Goal: Check status: Check status

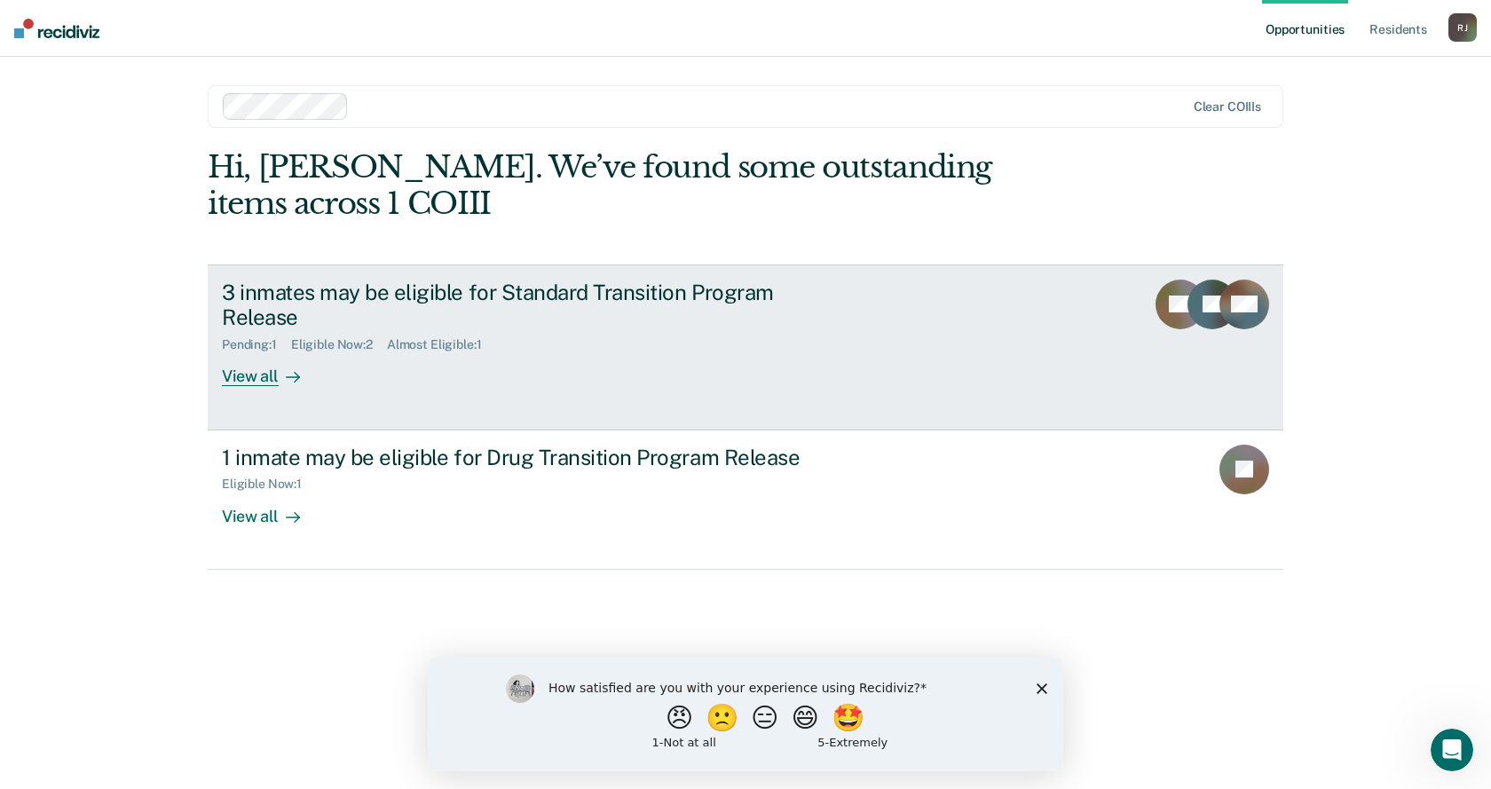
click at [478, 310] on div "3 inmates may be eligible for Standard Transition Program Release" at bounding box center [533, 305] width 623 height 51
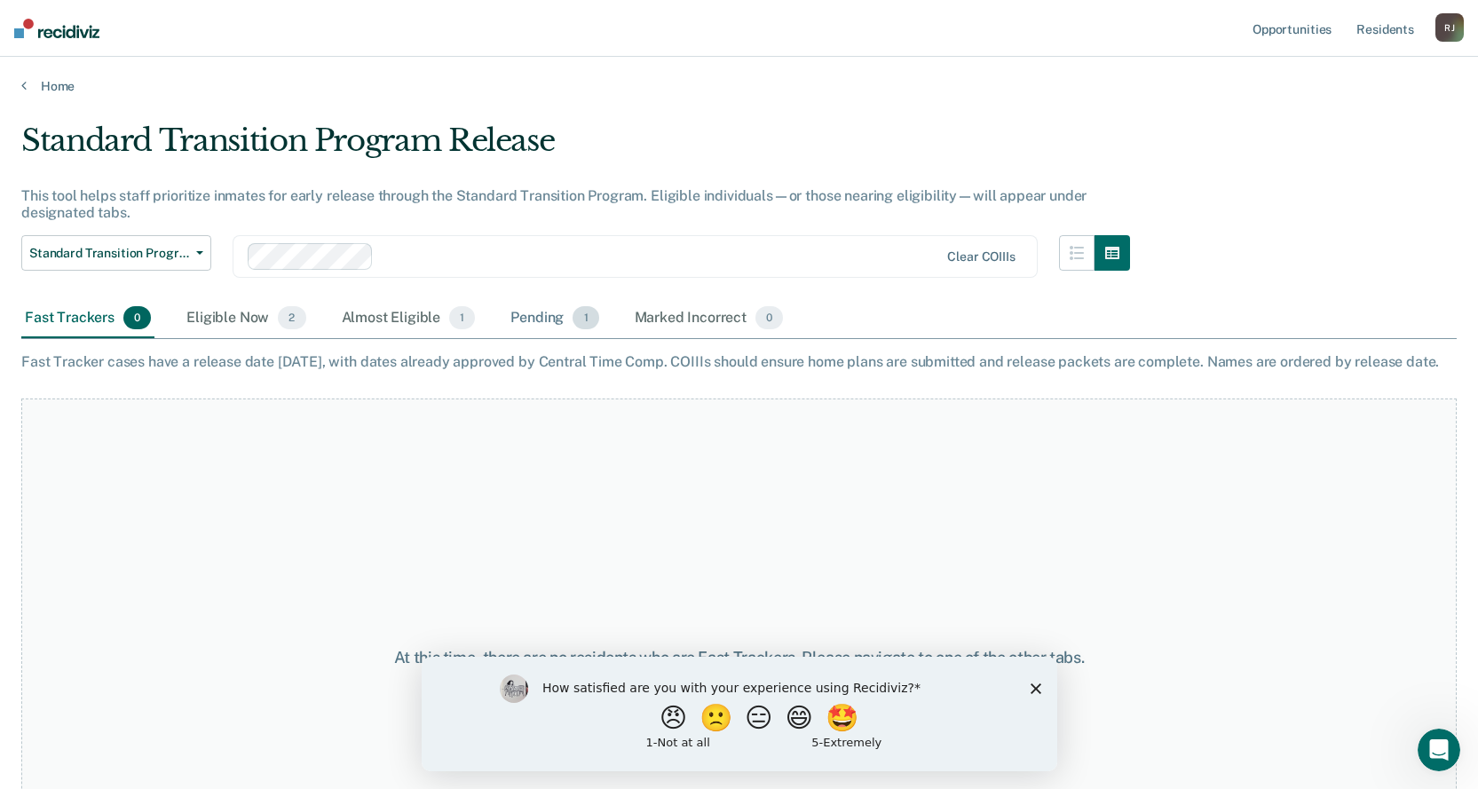
click at [542, 318] on div "Pending 1" at bounding box center [554, 318] width 95 height 39
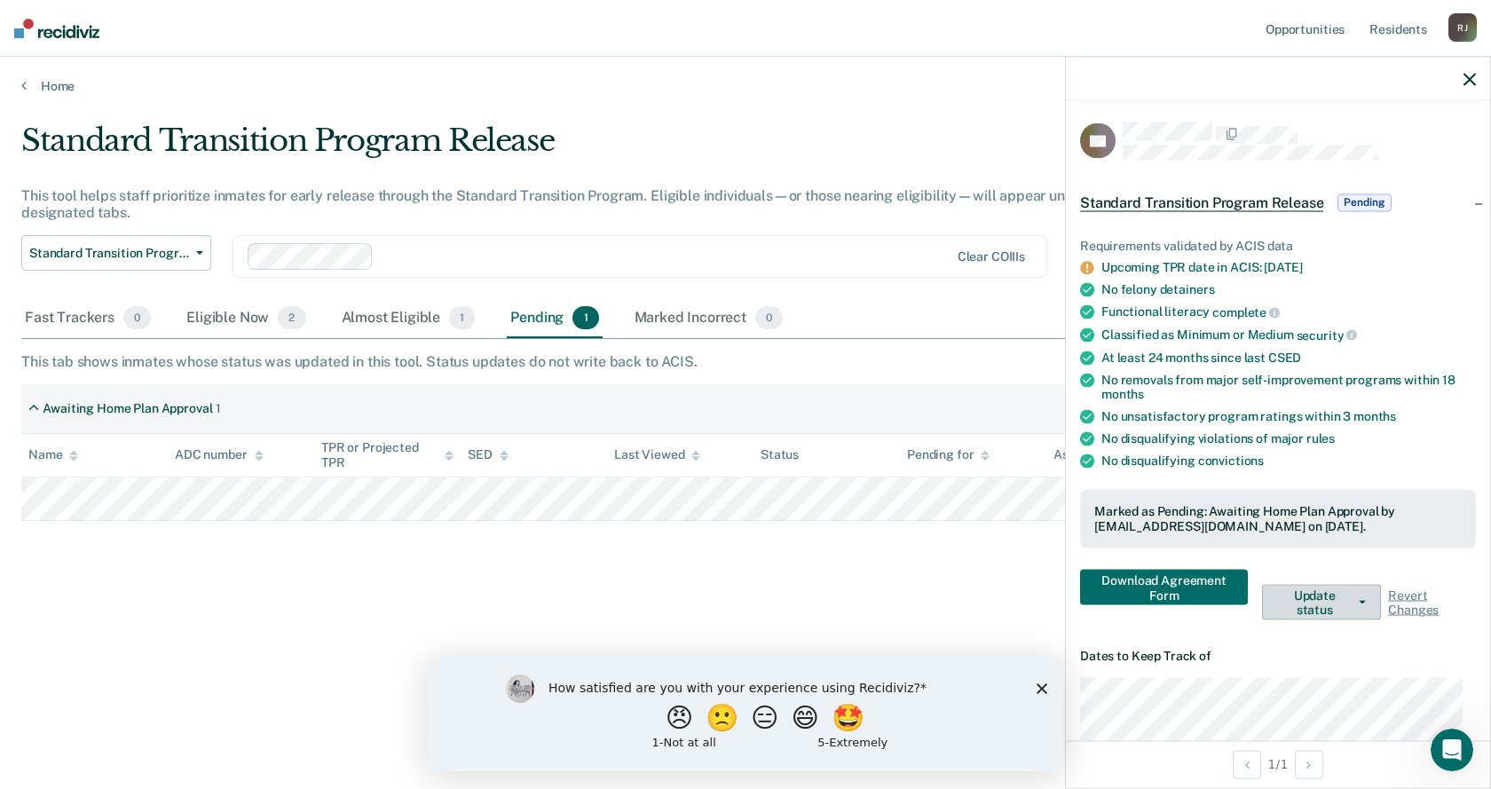
click at [1308, 607] on button "Update status" at bounding box center [1321, 603] width 119 height 36
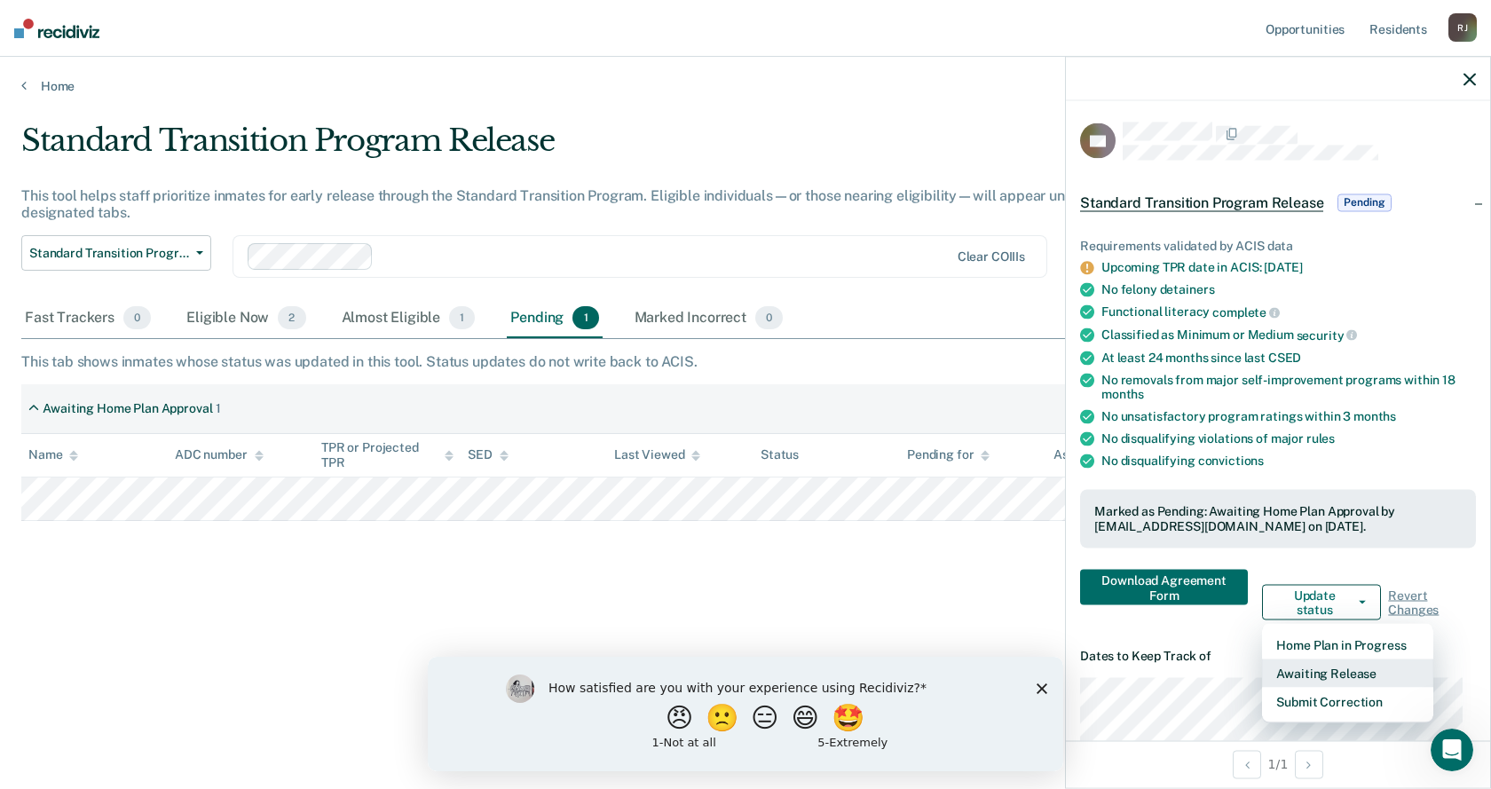
click at [1342, 675] on button "Awaiting Release" at bounding box center [1347, 673] width 171 height 28
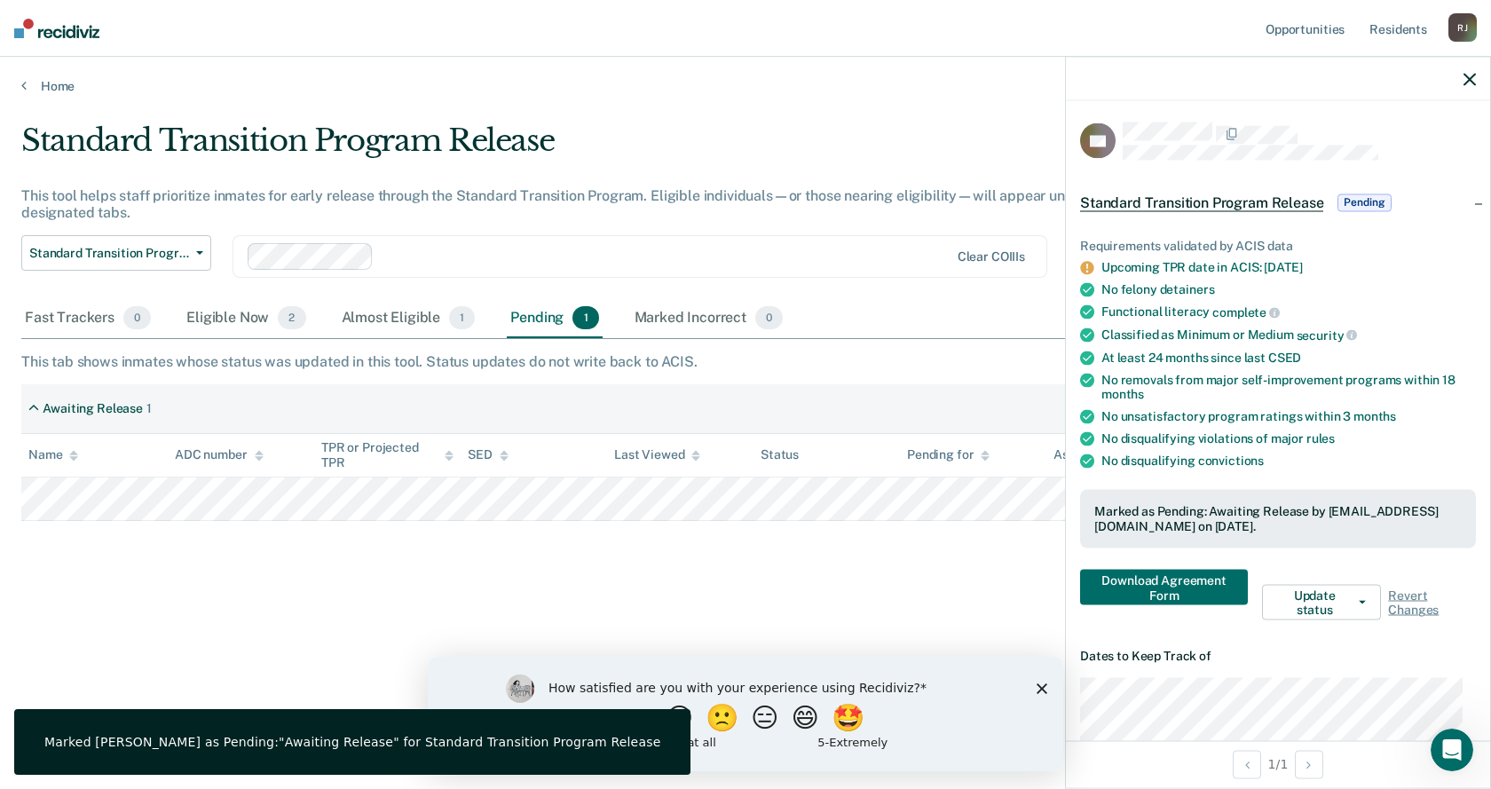
click at [883, 614] on div "Standard Transition Program Release This tool helps staff prioritize inmates fo…" at bounding box center [745, 388] width 1449 height 533
click at [801, 590] on div "Standard Transition Program Release This tool helps staff prioritize inmates fo…" at bounding box center [745, 388] width 1449 height 533
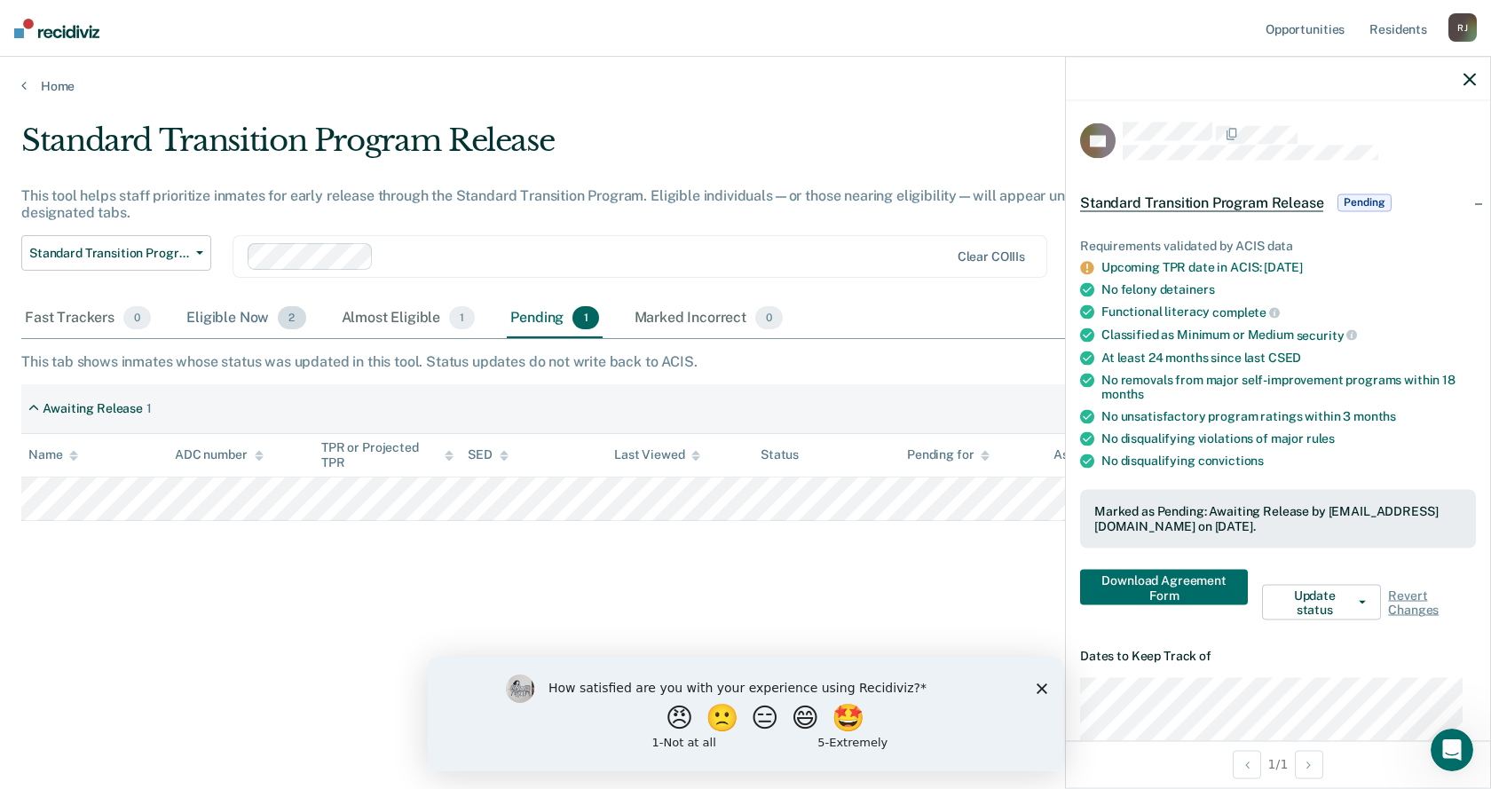
click at [225, 314] on div "Eligible Now 2" at bounding box center [246, 318] width 126 height 39
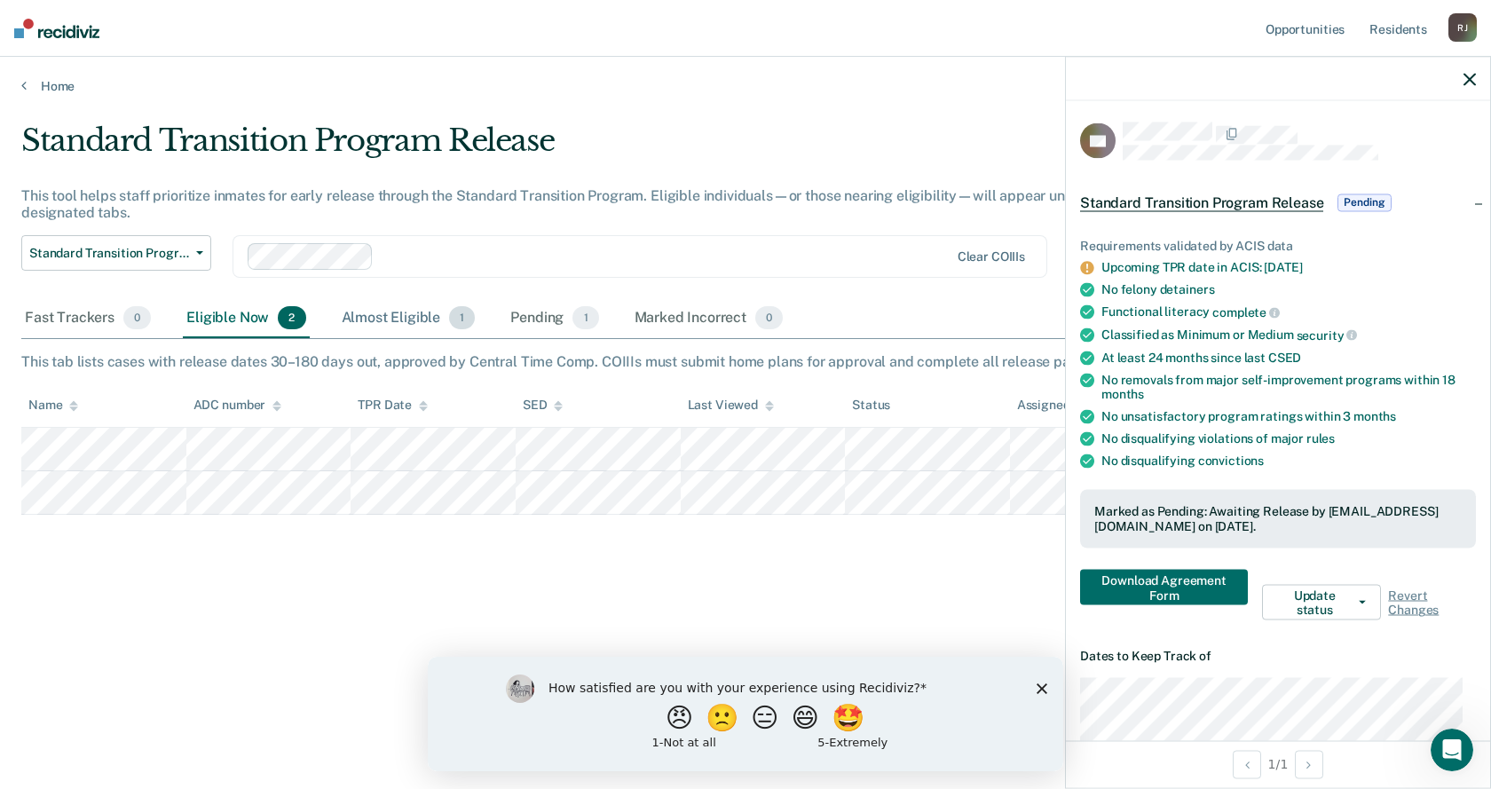
click at [375, 320] on div "Almost Eligible 1" at bounding box center [408, 318] width 141 height 39
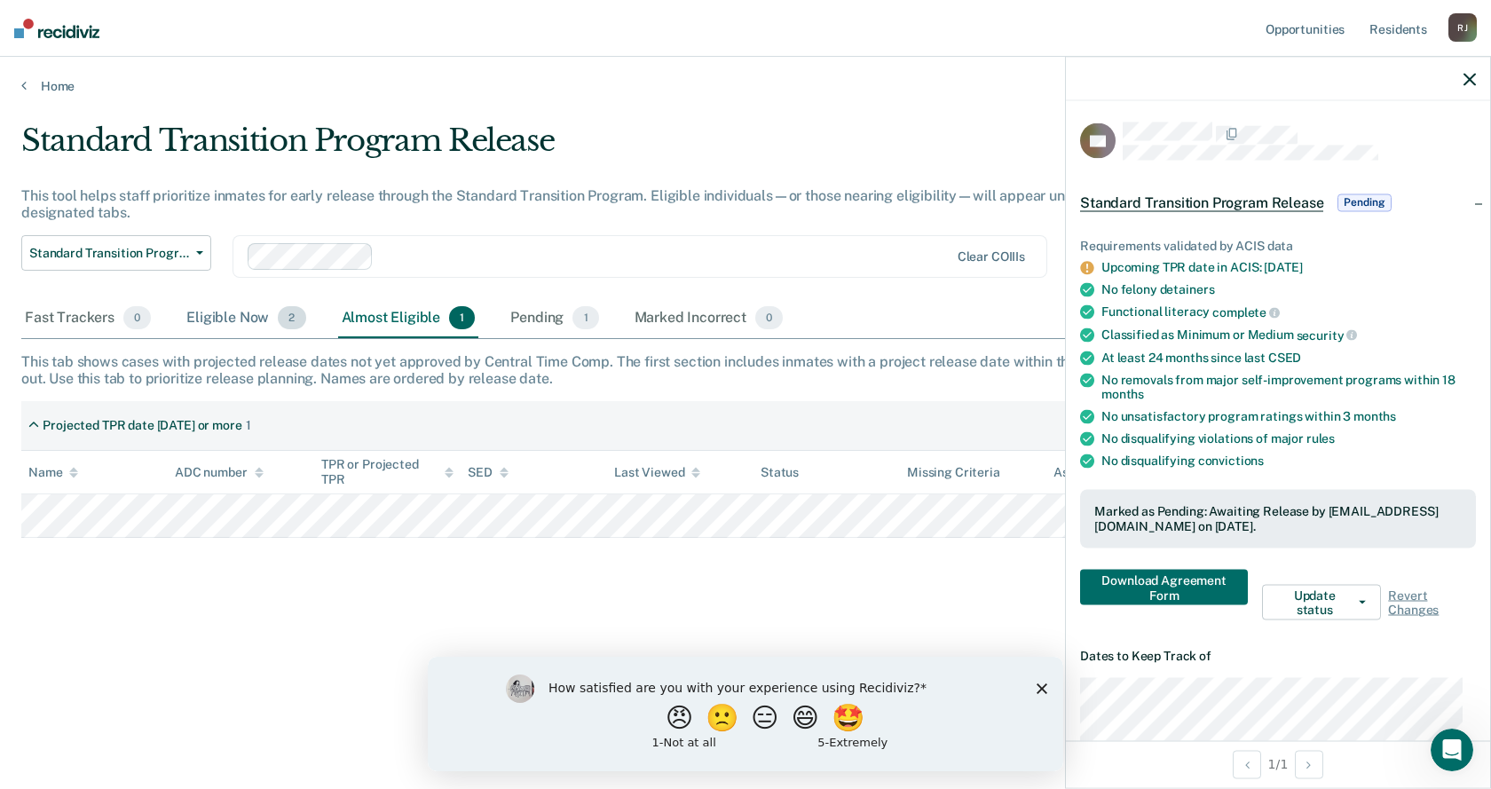
click at [235, 314] on div "Eligible Now 2" at bounding box center [246, 318] width 126 height 39
